Goal: Information Seeking & Learning: Learn about a topic

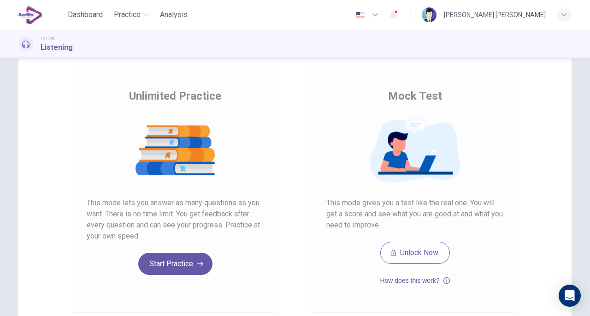
scroll to position [51, 0]
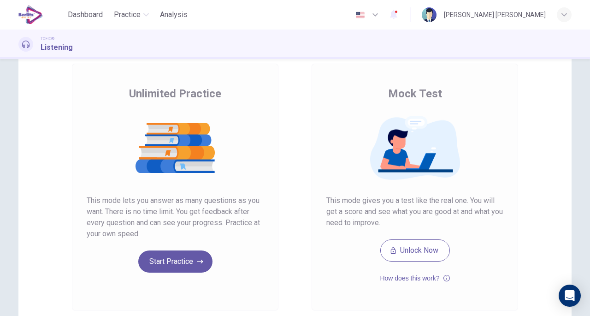
drag, startPoint x: 138, startPoint y: 236, endPoint x: 75, endPoint y: 200, distance: 72.7
click at [75, 200] on div "Unlimited Practice This mode lets you answer as many questions as you want. The…" at bounding box center [175, 187] width 207 height 247
drag, startPoint x: 84, startPoint y: 198, endPoint x: 159, endPoint y: 235, distance: 82.9
click at [159, 235] on span "This mode lets you answer as many questions as you want. There is no time limit…" at bounding box center [175, 217] width 177 height 44
drag, startPoint x: 137, startPoint y: 233, endPoint x: 87, endPoint y: 203, distance: 58.7
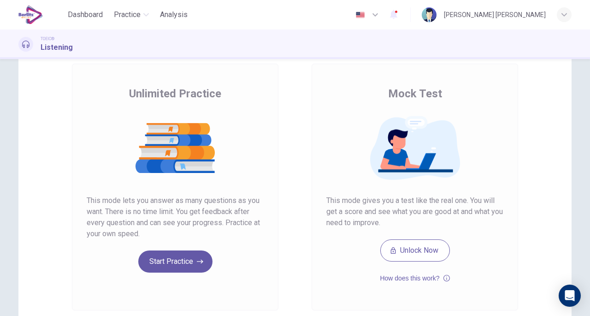
click at [87, 203] on span "This mode lets you answer as many questions as you want. There is no time limit…" at bounding box center [175, 217] width 177 height 44
drag, startPoint x: 326, startPoint y: 200, endPoint x: 444, endPoint y: 212, distance: 117.7
click at [444, 212] on span "This mode gives you a test like the real one. You will get a score and see what…" at bounding box center [414, 211] width 177 height 33
click at [412, 250] on button "Unlock Now" at bounding box center [415, 250] width 70 height 22
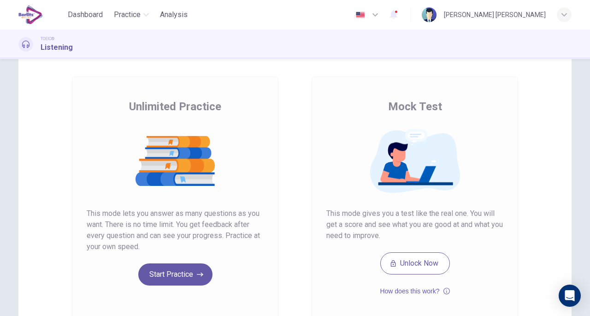
scroll to position [53, 0]
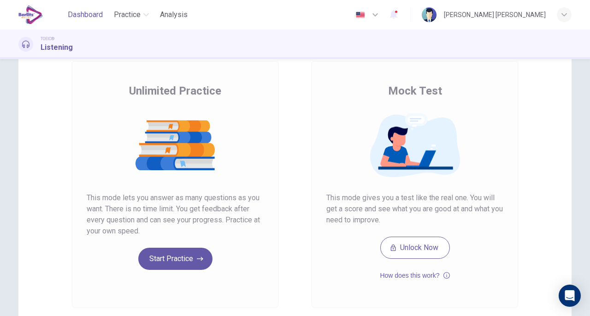
click at [91, 16] on span "Dashboard" at bounding box center [85, 14] width 35 height 11
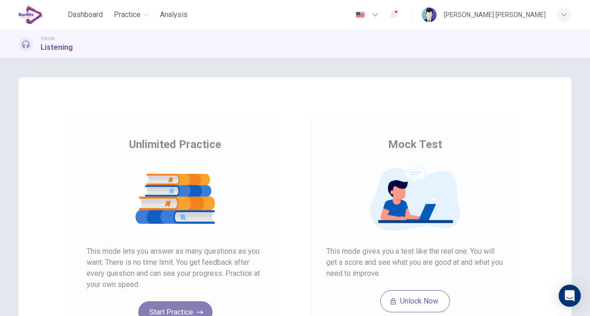
click at [195, 306] on button "Start Practice" at bounding box center [175, 312] width 74 height 22
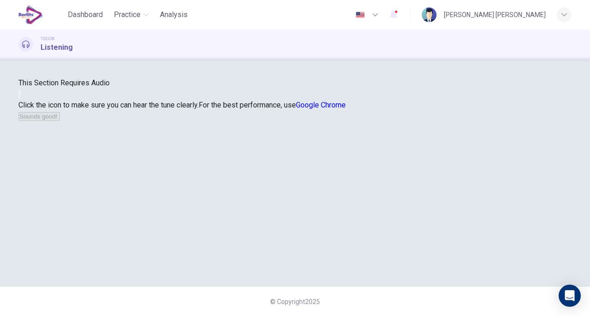
click at [20, 99] on button "button" at bounding box center [19, 94] width 2 height 9
click at [60, 121] on button "Sounds good!" at bounding box center [38, 116] width 41 height 9
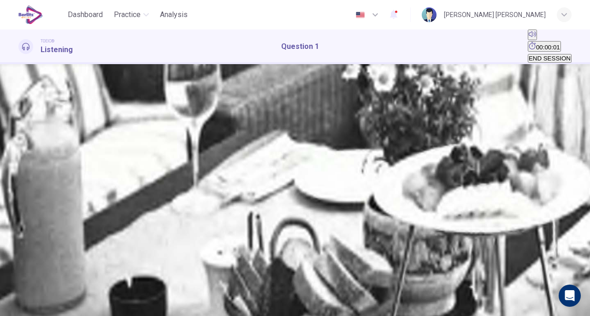
click at [22, 144] on icon "button" at bounding box center [22, 144] width 0 height 0
click at [29, 144] on icon "button" at bounding box center [28, 149] width 10 height 11
click at [43, 126] on button "D" at bounding box center [39, 121] width 6 height 9
click at [41, 309] on button "SUBMIT" at bounding box center [28, 298] width 25 height 33
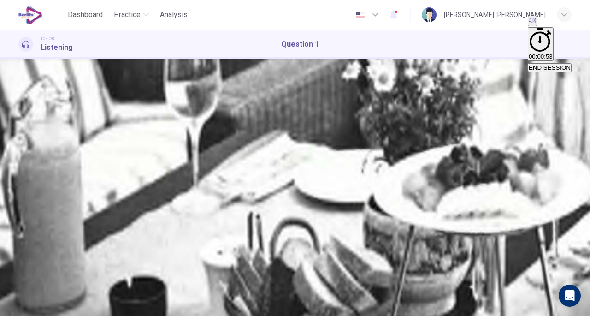
click at [279, 43] on div "A B C D" at bounding box center [294, 37] width 553 height 11
click at [22, 60] on icon "button" at bounding box center [22, 60] width 0 height 0
click at [19, 86] on icon "Click to see the audio transcription" at bounding box center [19, 86] width 0 height 0
drag, startPoint x: 191, startPoint y: 167, endPoint x: 290, endPoint y: 174, distance: 99.8
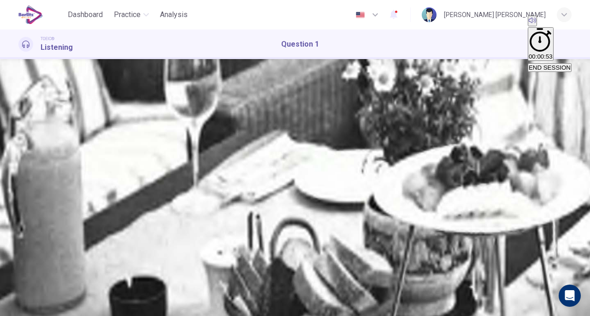
click at [524, 87] on div at bounding box center [295, 158] width 590 height 316
click at [19, 86] on icon "Click to see the audio transcription" at bounding box center [19, 86] width 0 height 0
type input "*"
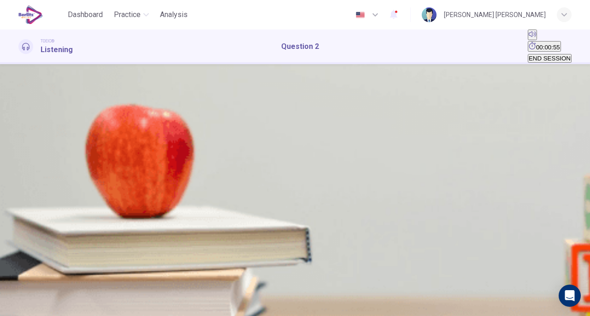
click at [34, 166] on div "00m 18s" at bounding box center [294, 161] width 553 height 47
click at [26, 148] on button "button" at bounding box center [21, 143] width 7 height 7
click at [24, 126] on button "A" at bounding box center [21, 121] width 6 height 9
click at [40, 290] on span "SUBMIT" at bounding box center [28, 286] width 23 height 7
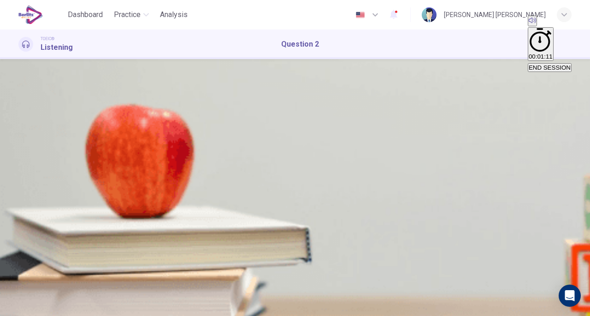
type input "*"
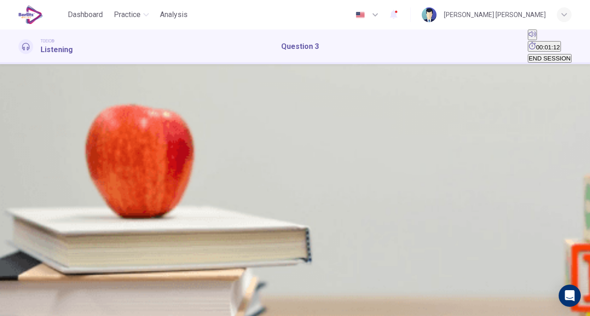
click at [381, 16] on icon "button" at bounding box center [375, 14] width 11 height 11
click at [438, 183] on div at bounding box center [295, 158] width 590 height 316
drag, startPoint x: 79, startPoint y: 15, endPoint x: 317, endPoint y: 60, distance: 242.1
click at [79, 15] on span "Dashboard" at bounding box center [85, 14] width 35 height 11
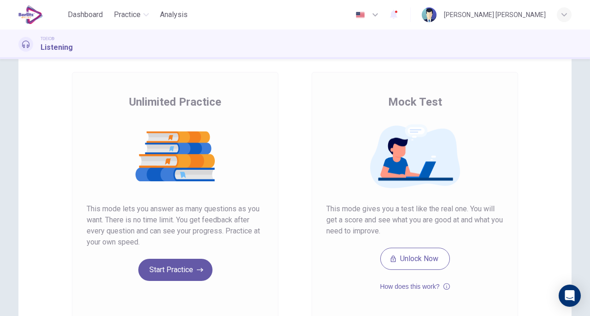
scroll to position [42, 0]
click at [409, 286] on button "How does this work?" at bounding box center [415, 286] width 70 height 11
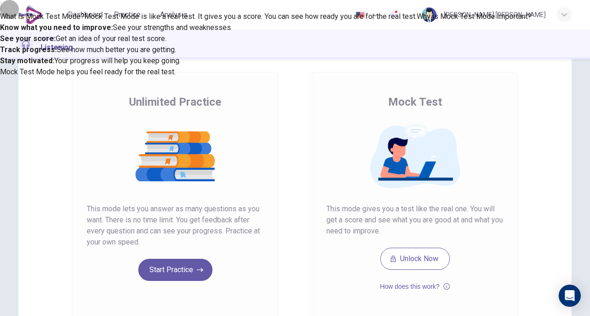
click at [10, 17] on icon "button" at bounding box center [6, 13] width 7 height 7
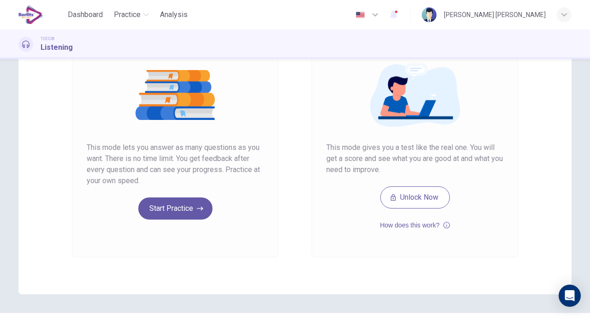
scroll to position [105, 0]
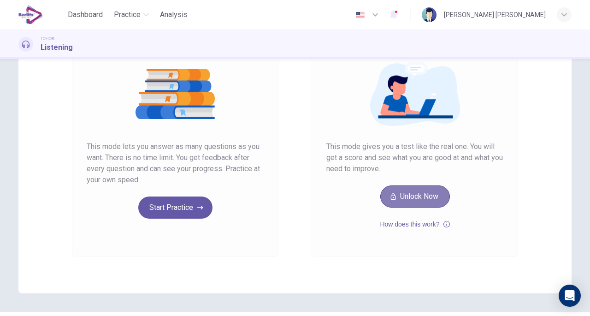
click at [417, 199] on button "Unlock Now" at bounding box center [415, 196] width 70 height 22
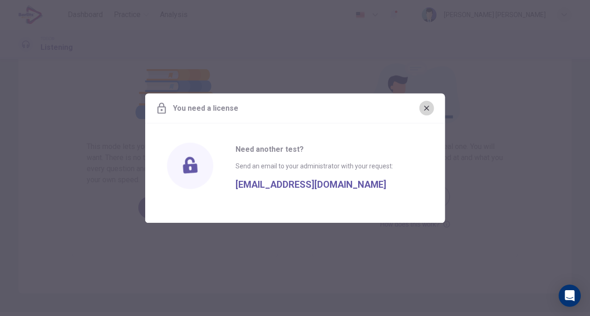
click at [428, 110] on icon "button" at bounding box center [426, 108] width 5 height 5
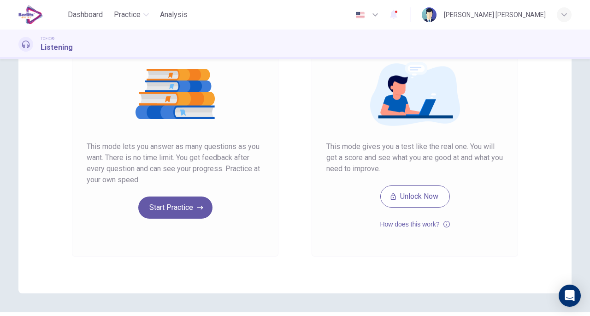
click at [564, 15] on icon "button" at bounding box center [565, 15] width 6 height 6
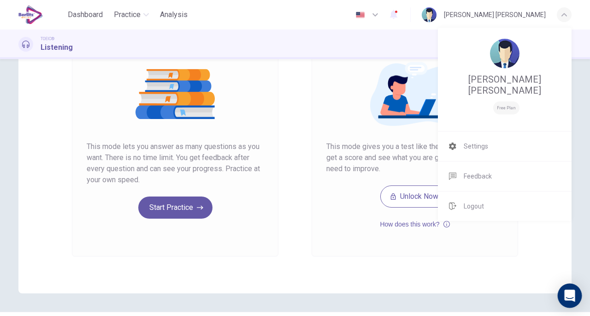
click at [563, 298] on div "Open Intercom Messenger" at bounding box center [570, 296] width 24 height 24
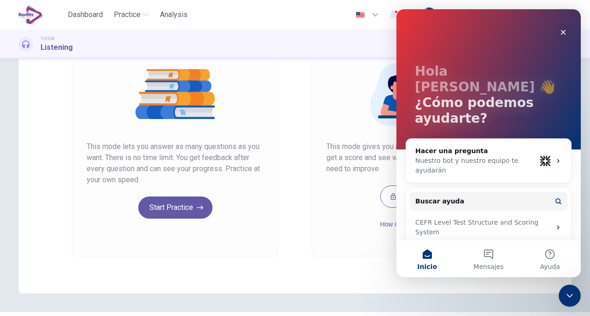
scroll to position [16, 0]
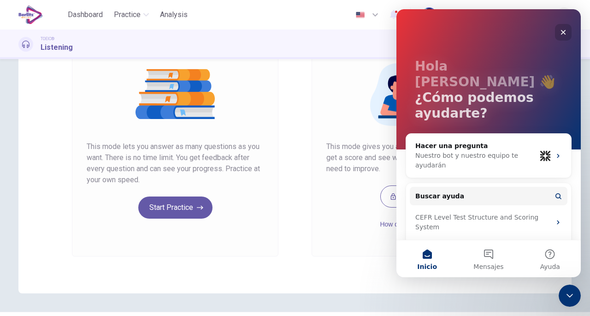
click at [562, 29] on icon "Cerrar" at bounding box center [563, 32] width 7 height 7
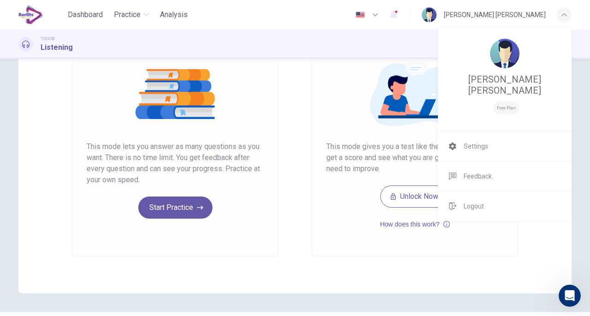
scroll to position [0, 0]
click at [191, 208] on div at bounding box center [295, 158] width 590 height 316
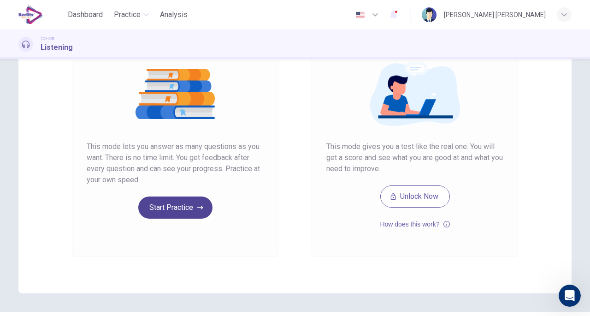
click at [172, 216] on button "Start Practice" at bounding box center [175, 207] width 74 height 22
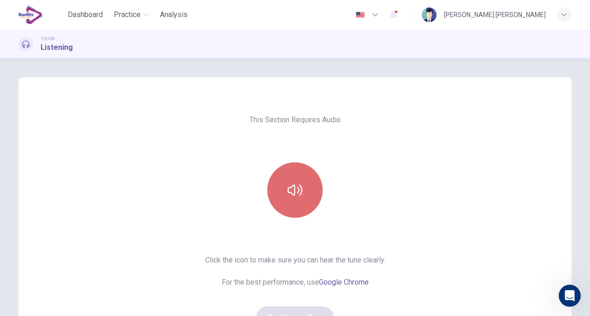
click at [307, 200] on button "button" at bounding box center [294, 189] width 55 height 55
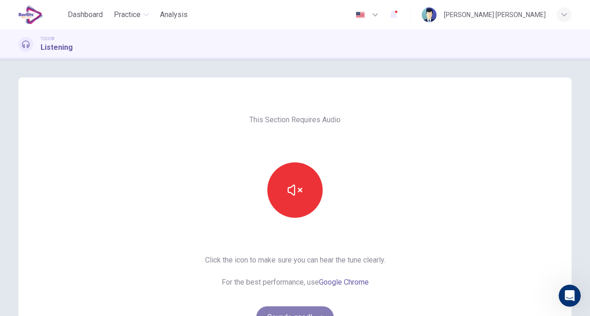
click at [302, 309] on button "Sounds good!" at bounding box center [294, 317] width 77 height 22
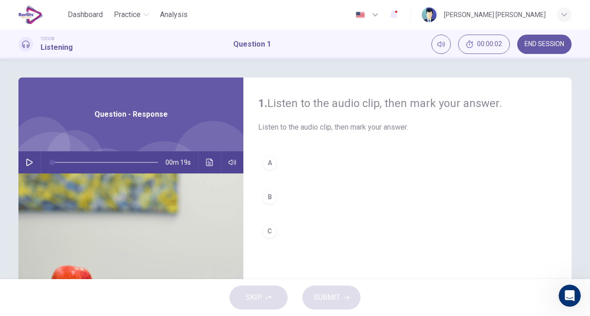
click at [30, 165] on icon "button" at bounding box center [29, 162] width 7 height 7
click at [28, 163] on icon "button" at bounding box center [29, 163] width 5 height 6
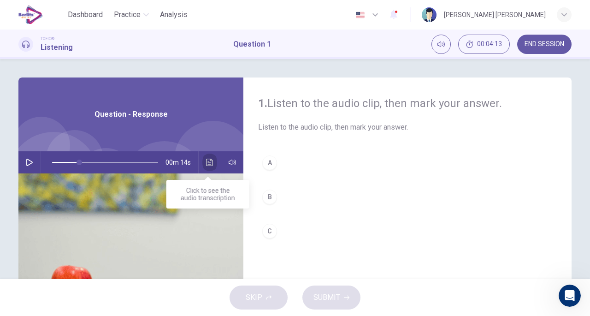
click at [203, 165] on button "Click to see the audio transcription" at bounding box center [209, 162] width 15 height 22
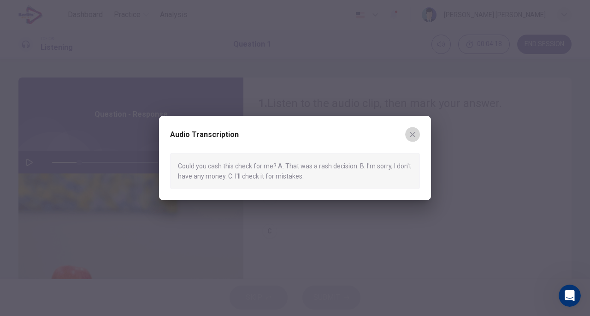
click at [414, 134] on icon "button" at bounding box center [412, 133] width 7 height 7
type input "**"
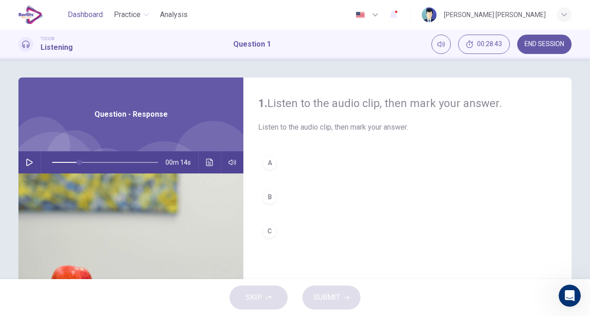
click at [77, 14] on span "Dashboard" at bounding box center [85, 14] width 35 height 11
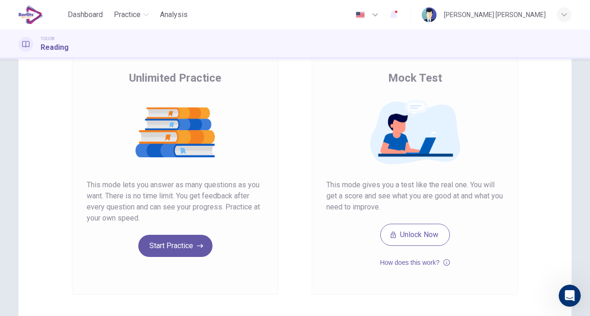
scroll to position [67, 0]
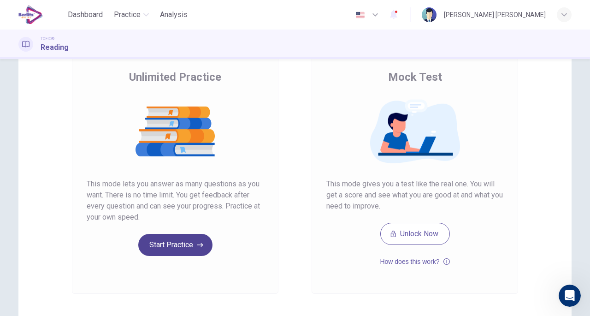
click at [190, 247] on button "Start Practice" at bounding box center [175, 245] width 74 height 22
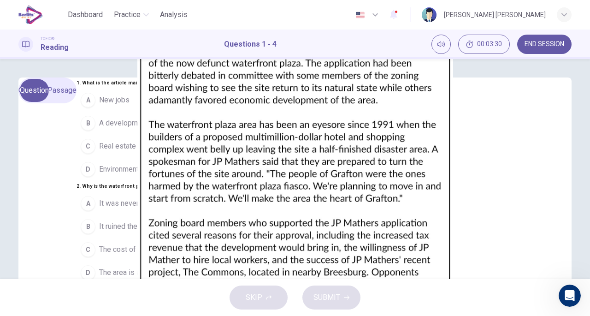
scroll to position [0, 0]
